Goal: Find specific page/section: Find specific page/section

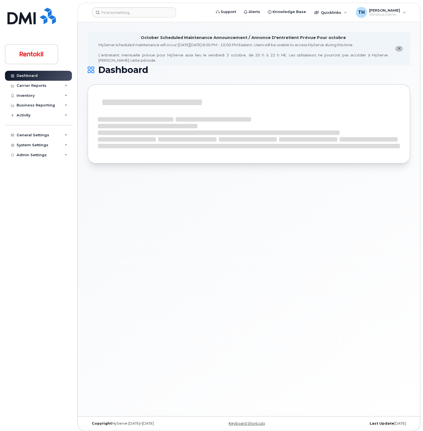
click at [137, 18] on header "Support Alerts Knowledge Base Quicklinks Suspend / Cancel Device Change SIM Car…" at bounding box center [248, 12] width 343 height 19
click at [138, 14] on input at bounding box center [134, 12] width 84 height 10
paste input "704) 264-5171"
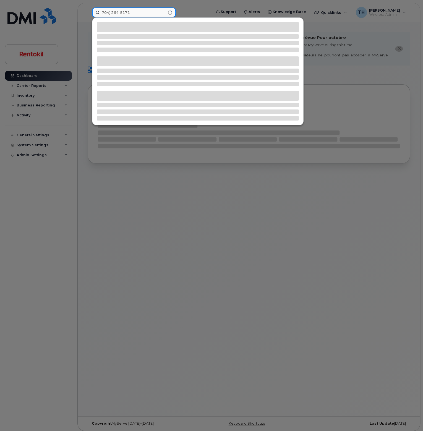
click at [141, 13] on input "704) 264-5171" at bounding box center [134, 12] width 84 height 10
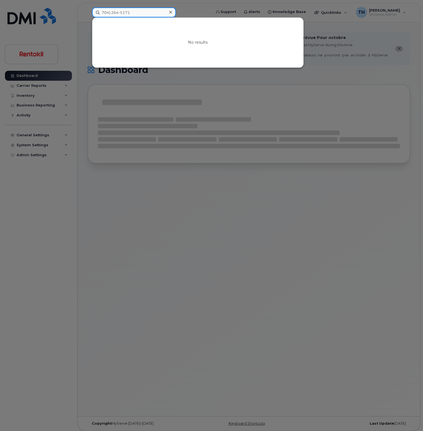
click at [113, 13] on input "704) 264-5171" at bounding box center [134, 12] width 84 height 10
click at [111, 13] on input "704) 264-5171" at bounding box center [134, 12] width 84 height 10
click at [118, 12] on input "704264-5171" at bounding box center [134, 12] width 84 height 10
click at [145, 14] on input "7042645171" at bounding box center [134, 12] width 84 height 10
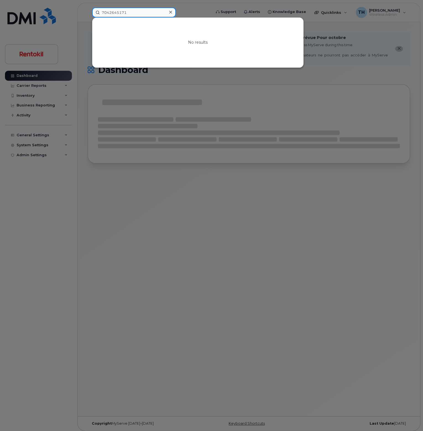
type input "7042645171"
drag, startPoint x: 145, startPoint y: 14, endPoint x: 65, endPoint y: 2, distance: 80.4
click at [88, 7] on div "7042645171 No results" at bounding box center [150, 12] width 124 height 10
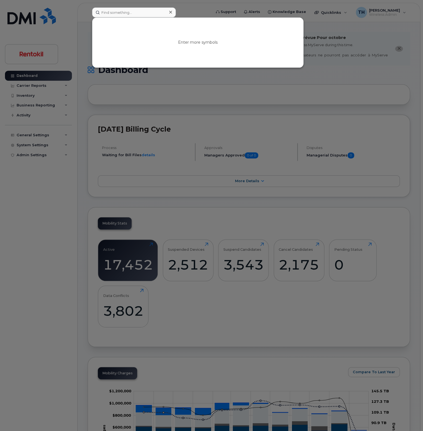
click at [191, 11] on div at bounding box center [211, 215] width 423 height 431
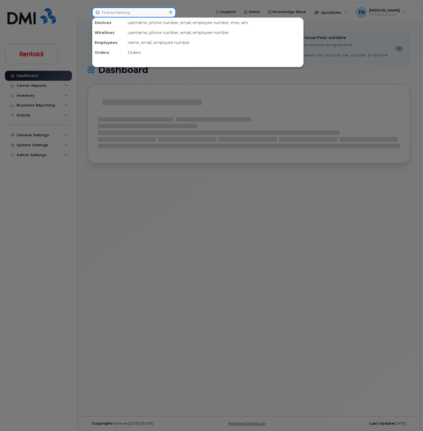
click at [136, 15] on input at bounding box center [134, 12] width 84 height 10
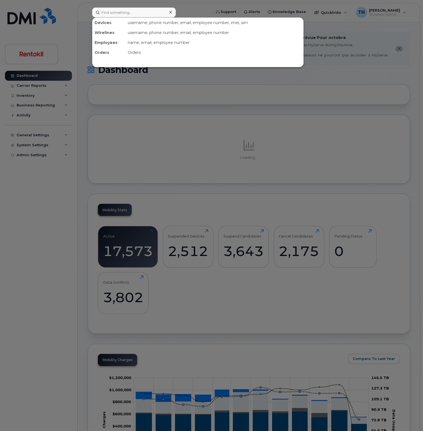
drag, startPoint x: 136, startPoint y: 17, endPoint x: 115, endPoint y: 146, distance: 130.0
click at [136, 18] on div "username, phone number, email, employee number, imei, sim" at bounding box center [214, 23] width 178 height 10
click at [137, 16] on input at bounding box center [134, 12] width 84 height 10
paste input "326-209-4571"
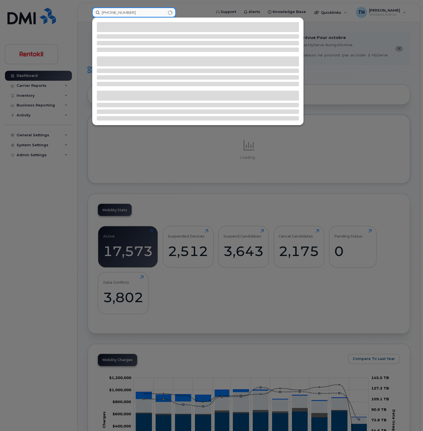
click at [145, 12] on input "326-209-4571" at bounding box center [134, 12] width 84 height 10
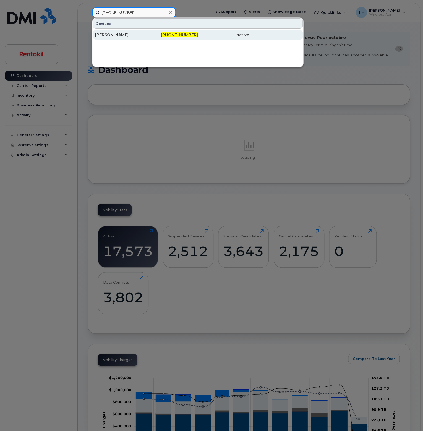
type input "326-209-4571"
click at [142, 35] on div "MELISSA BARNES" at bounding box center [120, 35] width 51 height 6
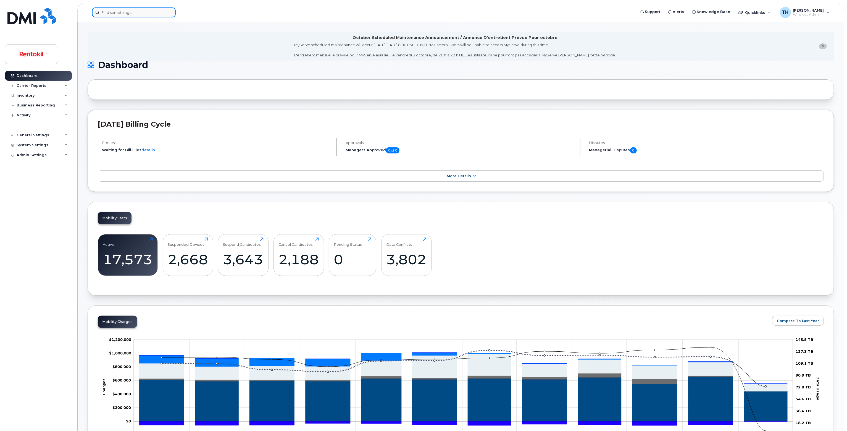
click at [161, 15] on input at bounding box center [134, 12] width 84 height 10
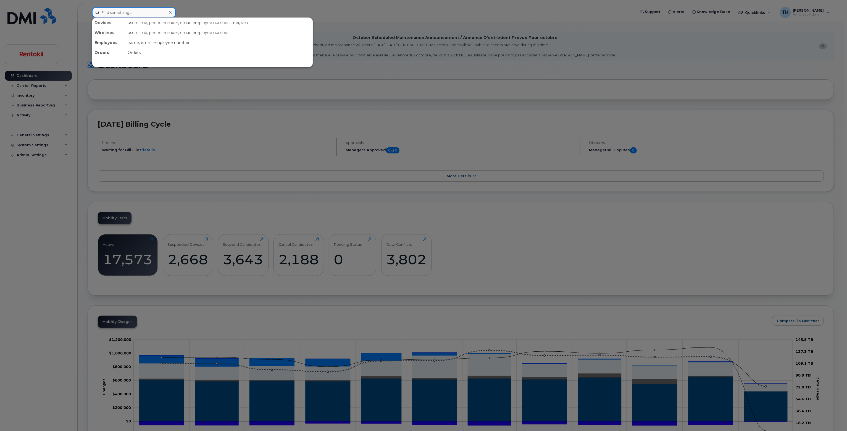
paste input "Jeffrey Johnson"
click at [160, 14] on input "[PERSON_NAME]" at bounding box center [134, 12] width 84 height 10
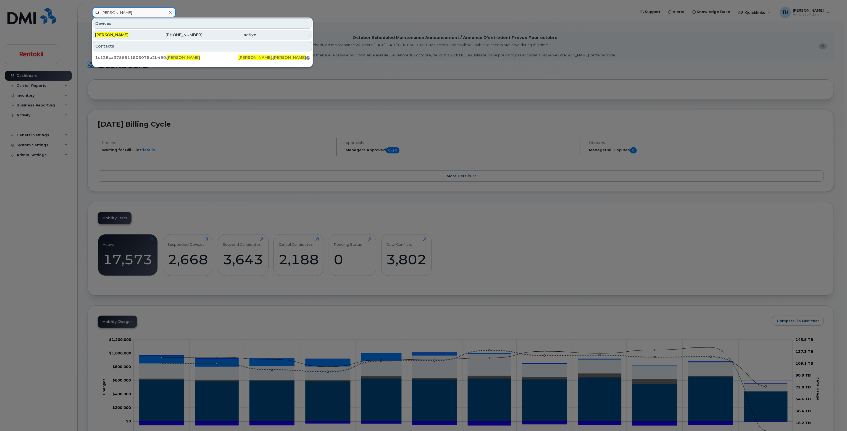
type input "[PERSON_NAME]"
click at [160, 37] on div "206-571-8254" at bounding box center [176, 35] width 54 height 6
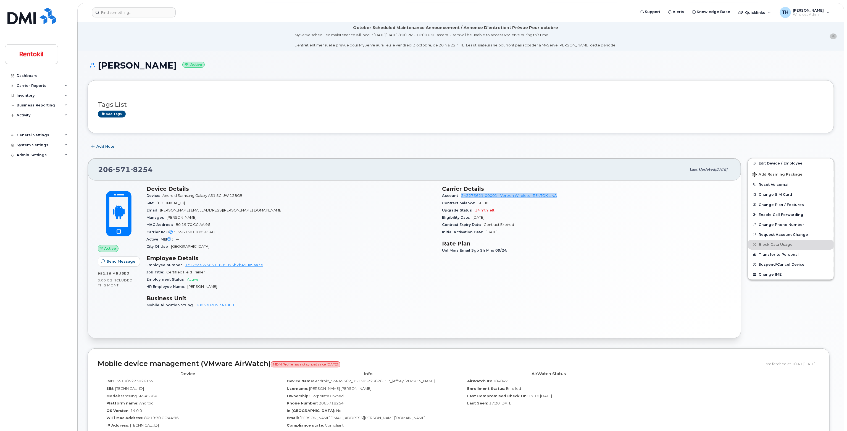
drag, startPoint x: 573, startPoint y: 195, endPoint x: 432, endPoint y: 193, distance: 141.0
click at [462, 196] on div "Account 242273621-00001 - Verizon Wireless - RENTOKIL NA" at bounding box center [586, 195] width 289 height 7
click at [139, 171] on span "8254" at bounding box center [141, 169] width 22 height 8
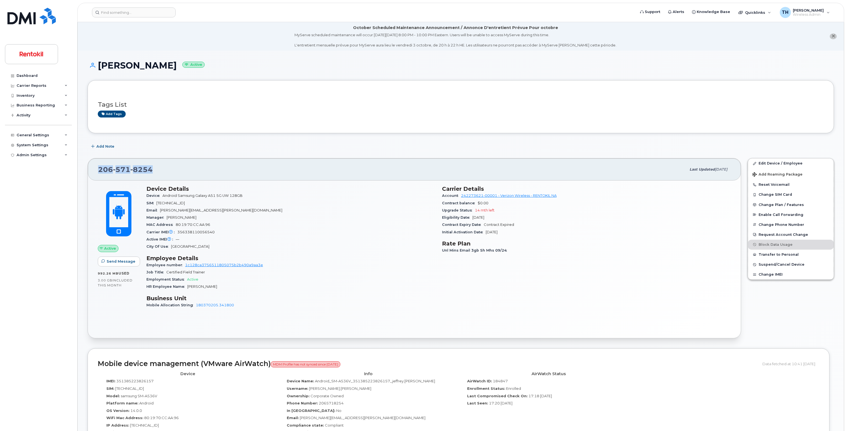
copy span "[PHONE_NUMBER]"
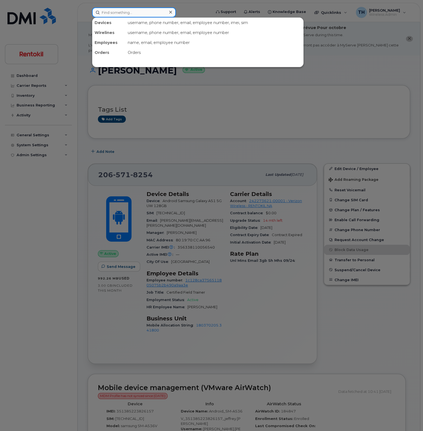
click at [124, 12] on input at bounding box center [134, 12] width 84 height 10
paste input "2533703638"
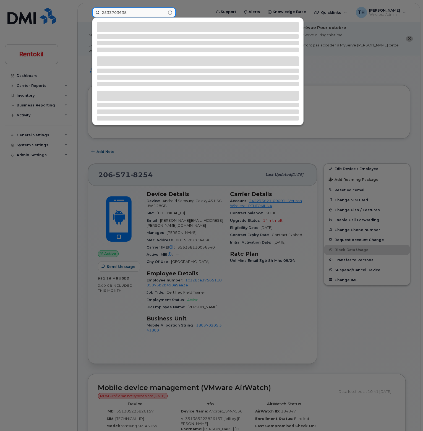
click at [145, 13] on input "2533703638" at bounding box center [134, 12] width 84 height 10
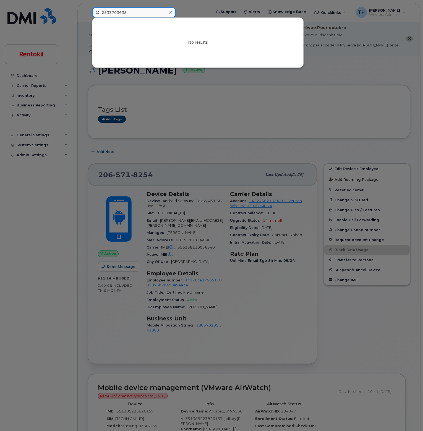
type input "2533703638"
click at [161, 183] on div at bounding box center [211, 215] width 423 height 431
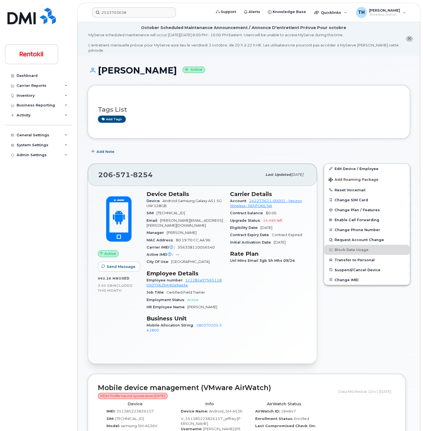
click at [131, 171] on span "8254" at bounding box center [141, 175] width 22 height 8
copy span "[PHONE_NUMBER]"
click at [207, 305] on span "[PERSON_NAME]" at bounding box center [202, 307] width 30 height 4
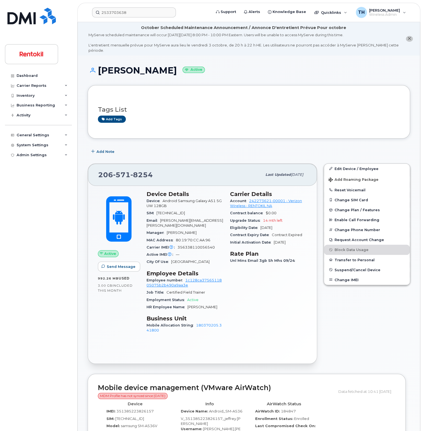
click at [208, 305] on span "[PERSON_NAME]" at bounding box center [202, 307] width 30 height 4
